Goal: Transaction & Acquisition: Purchase product/service

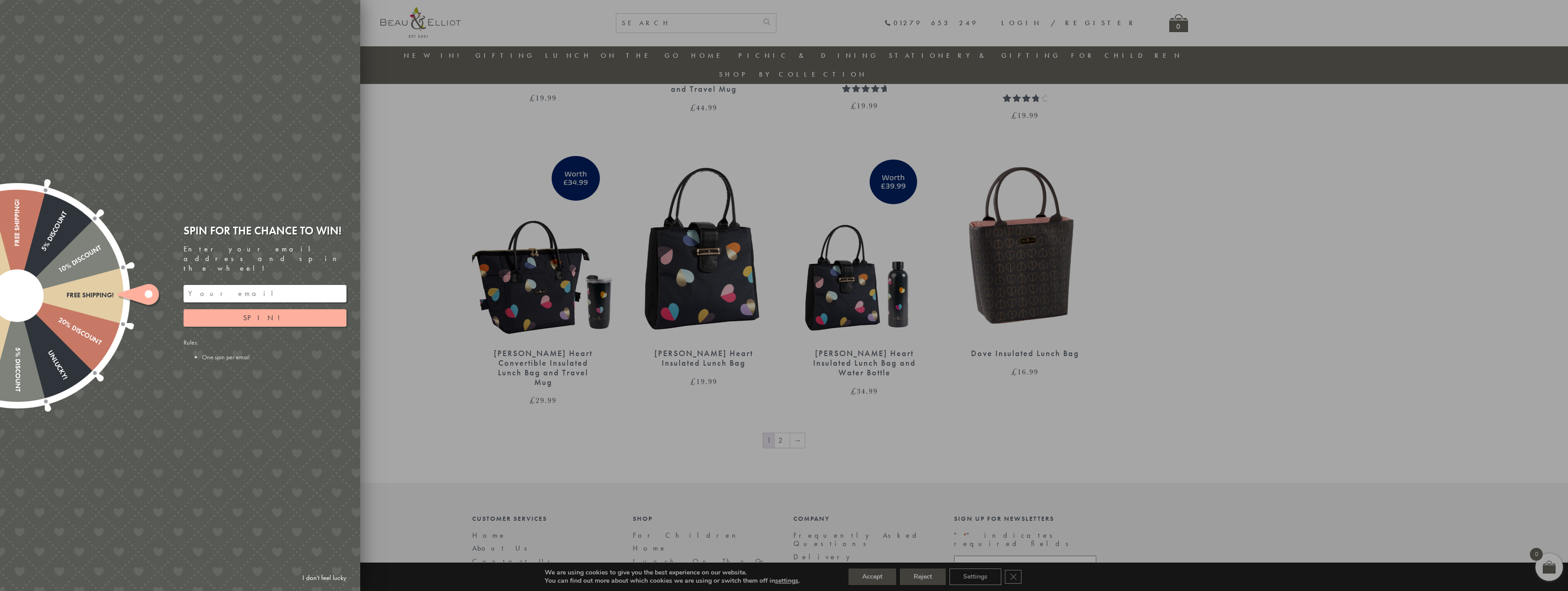
scroll to position [1404, 0]
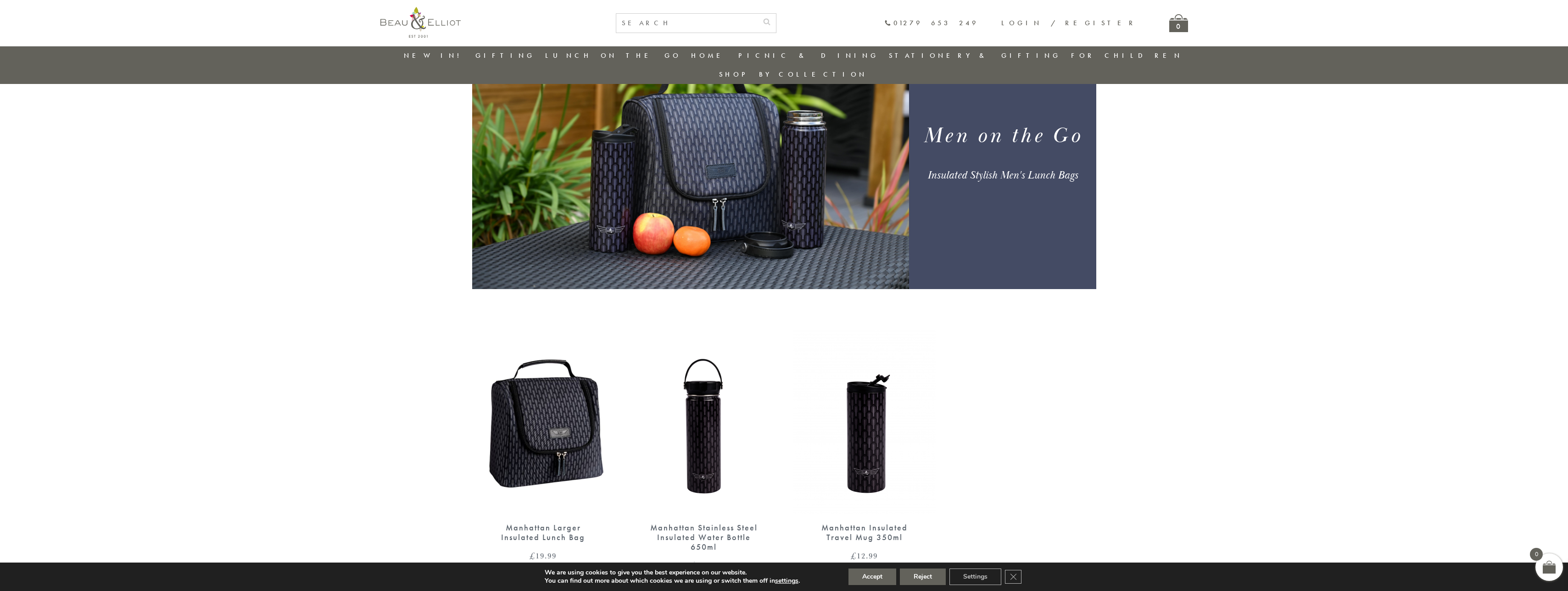
scroll to position [108, 0]
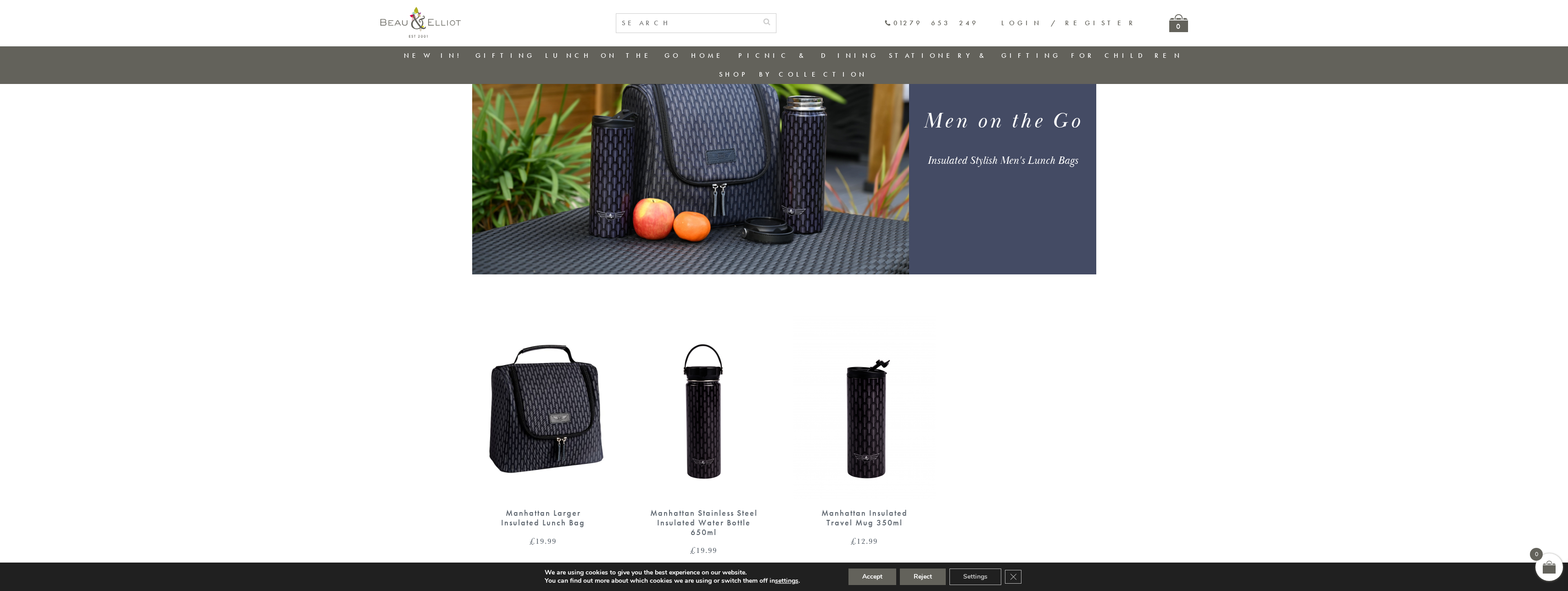
click at [551, 411] on img at bounding box center [543, 407] width 142 height 184
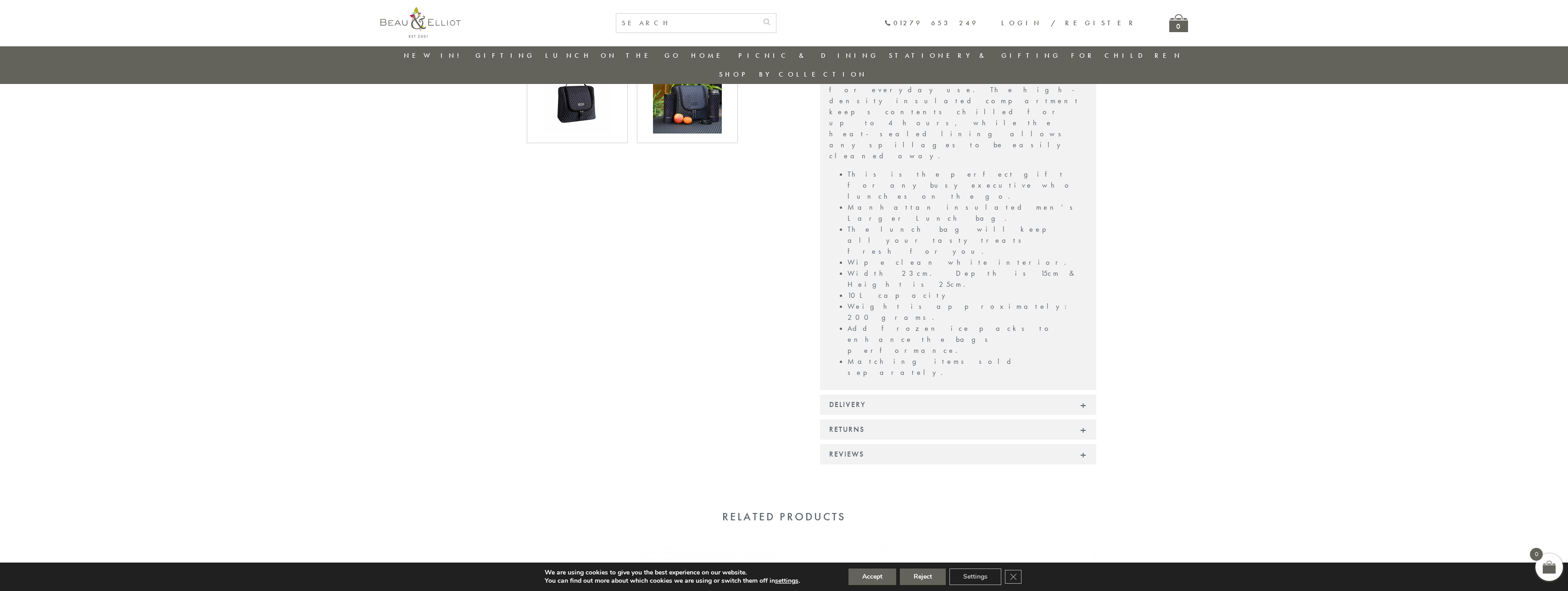
scroll to position [670, 0]
